Goal: Task Accomplishment & Management: Manage account settings

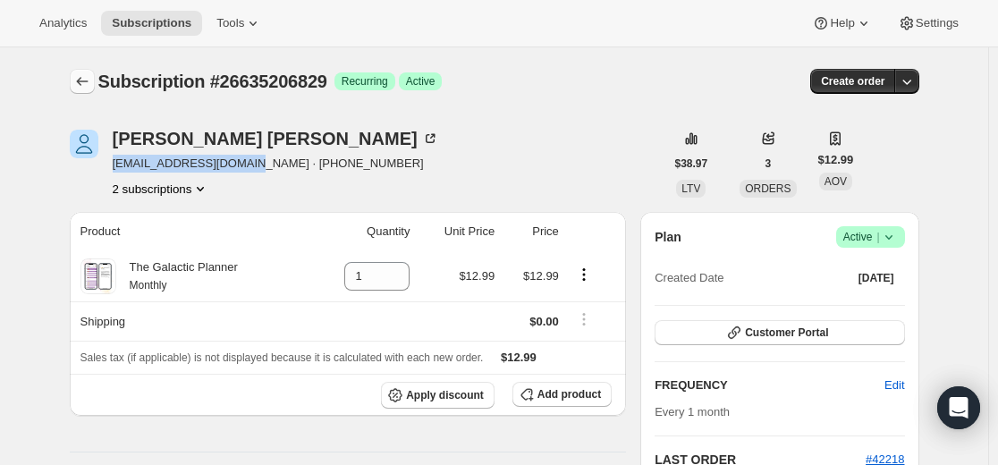
click at [89, 85] on icon "Subscriptions" at bounding box center [82, 81] width 18 height 18
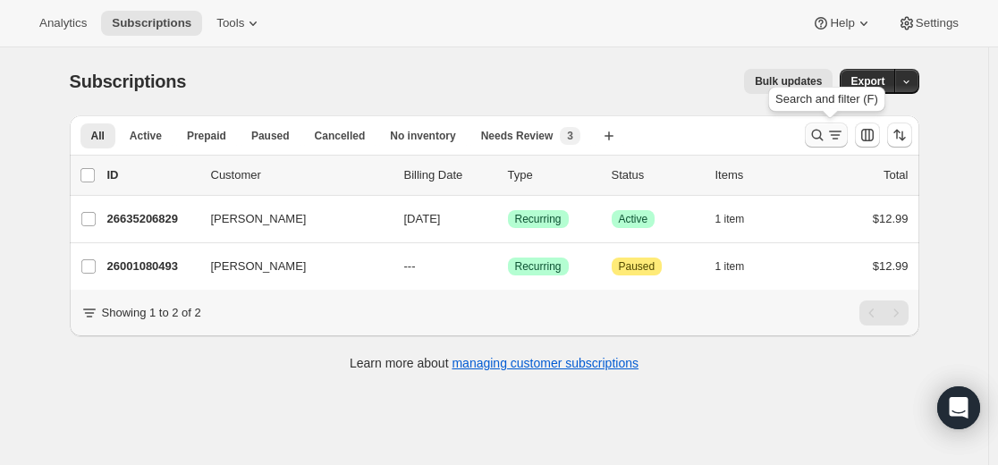
click at [821, 130] on icon "Search and filter results" at bounding box center [817, 135] width 18 height 18
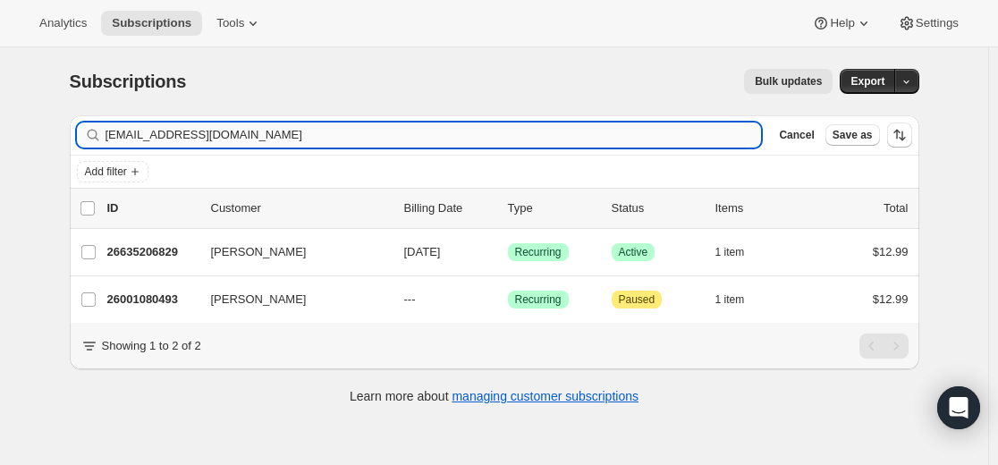
click at [594, 134] on input "[EMAIL_ADDRESS][DOMAIN_NAME]" at bounding box center [433, 134] width 656 height 25
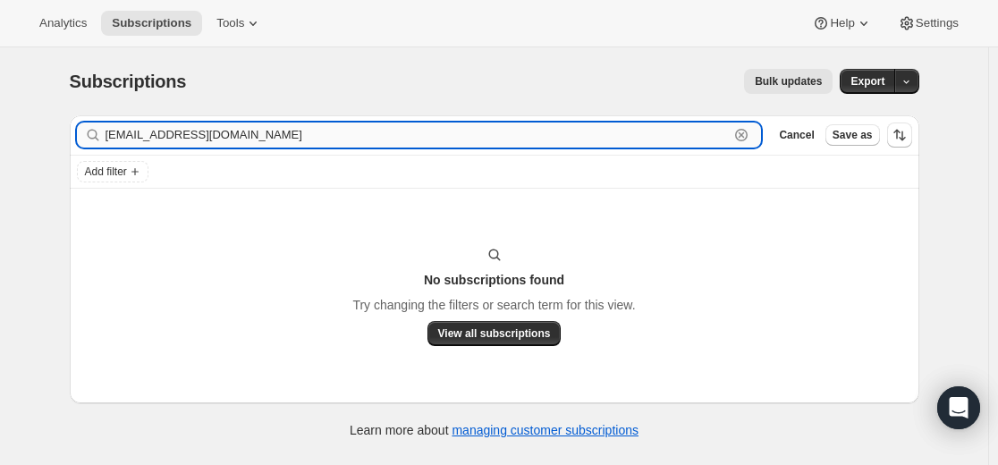
click at [694, 146] on input "[EMAIL_ADDRESS][DOMAIN_NAME]" at bounding box center [417, 134] width 624 height 25
paste input "[EMAIL_ADDRESS][PERSON_NAME][DOMAIN_NAME]"
click at [109, 139] on input "[PERSON_NAME][EMAIL_ADDRESS][PERSON_NAME][DOMAIN_NAME]" at bounding box center [417, 134] width 624 height 25
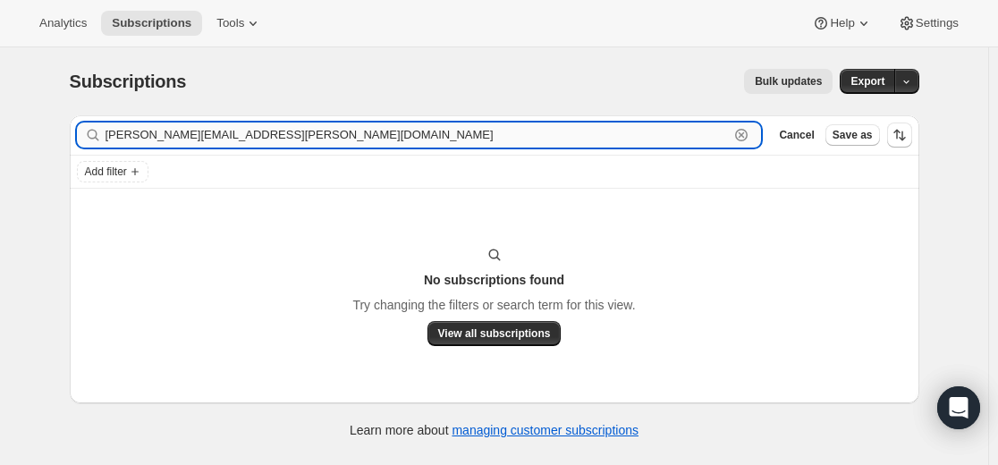
click at [282, 136] on input "[PERSON_NAME][EMAIL_ADDRESS][PERSON_NAME][DOMAIN_NAME]" at bounding box center [417, 134] width 624 height 25
click at [242, 147] on input "[PERSON_NAME][EMAIL_ADDRESS][PERSON_NAME][DOMAIN_NAME]" at bounding box center [417, 134] width 624 height 25
click at [243, 147] on input "[PERSON_NAME][EMAIL_ADDRESS][PERSON_NAME][DOMAIN_NAME]" at bounding box center [417, 134] width 624 height 25
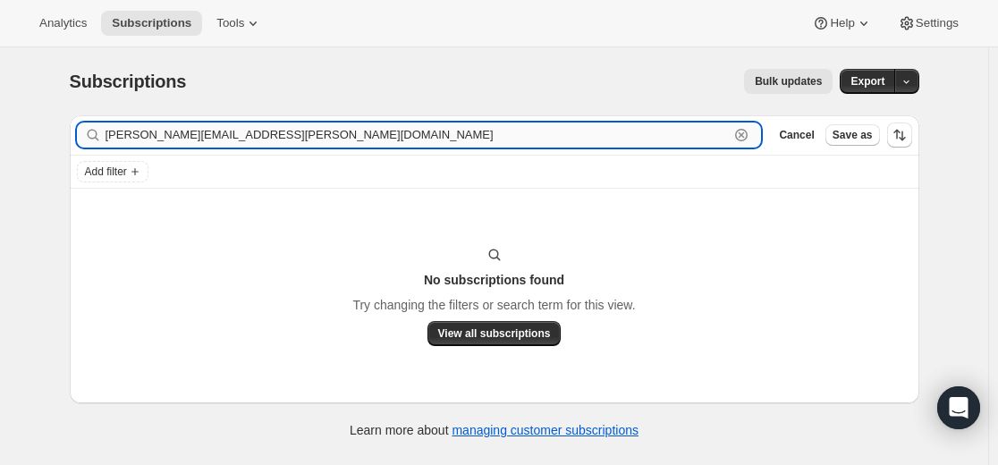
click at [240, 136] on input "[PERSON_NAME][EMAIL_ADDRESS][PERSON_NAME][DOMAIN_NAME]" at bounding box center [417, 134] width 624 height 25
paste input "19057574061"
type input "19057574061"
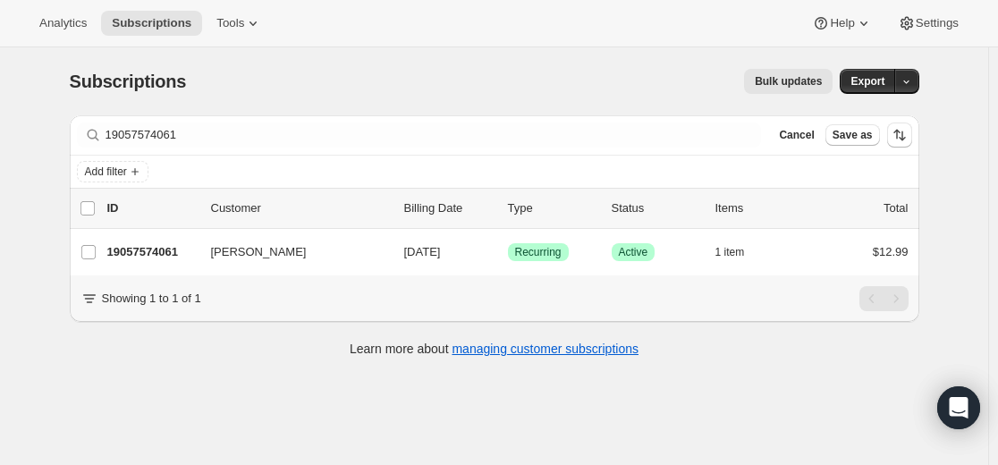
click at [221, 397] on div "Subscriptions. This page is ready Subscriptions Bulk updates More actions Bulk …" at bounding box center [494, 279] width 988 height 465
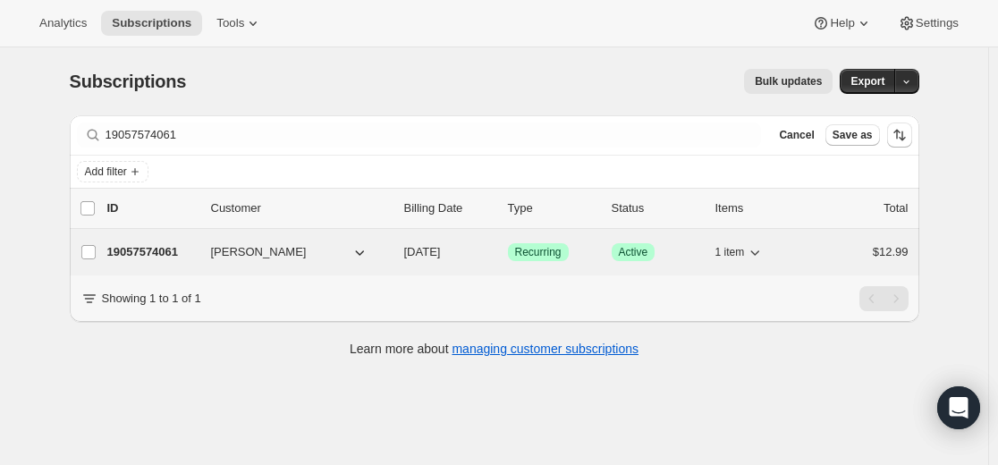
click at [180, 247] on p "19057574061" at bounding box center [151, 252] width 89 height 18
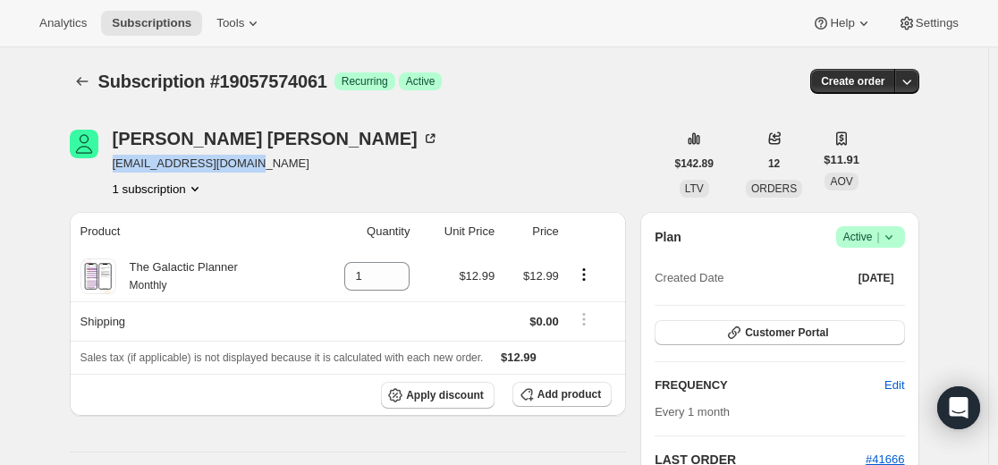
drag, startPoint x: 269, startPoint y: 162, endPoint x: 117, endPoint y: 168, distance: 152.1
click at [117, 168] on div "[PERSON_NAME] [EMAIL_ADDRESS][DOMAIN_NAME] 1 subscription" at bounding box center [367, 164] width 594 height 68
copy span "[EMAIL_ADDRESS][DOMAIN_NAME]"
